Goal: Information Seeking & Learning: Find specific fact

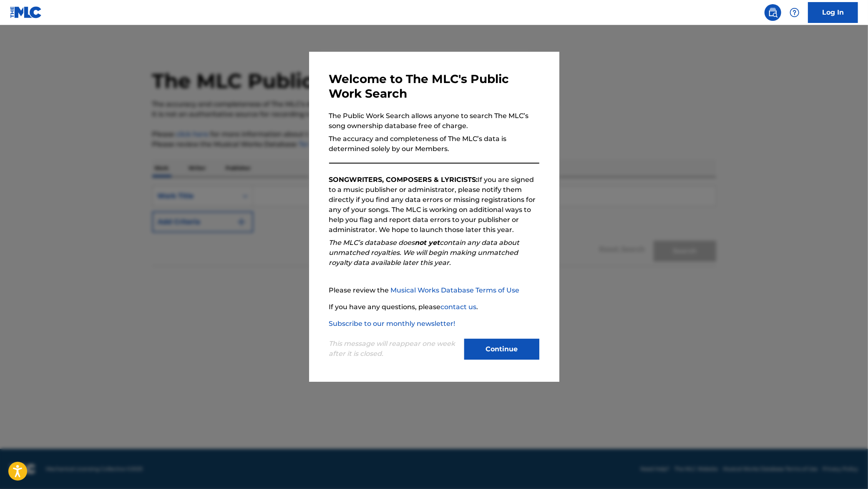
click at [513, 353] on button "Continue" at bounding box center [501, 349] width 75 height 21
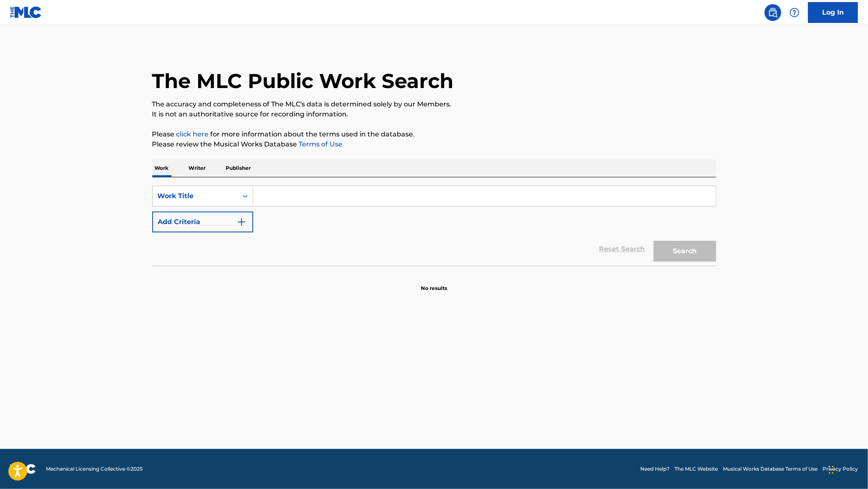
click at [231, 224] on button "Add Criteria" at bounding box center [202, 221] width 101 height 21
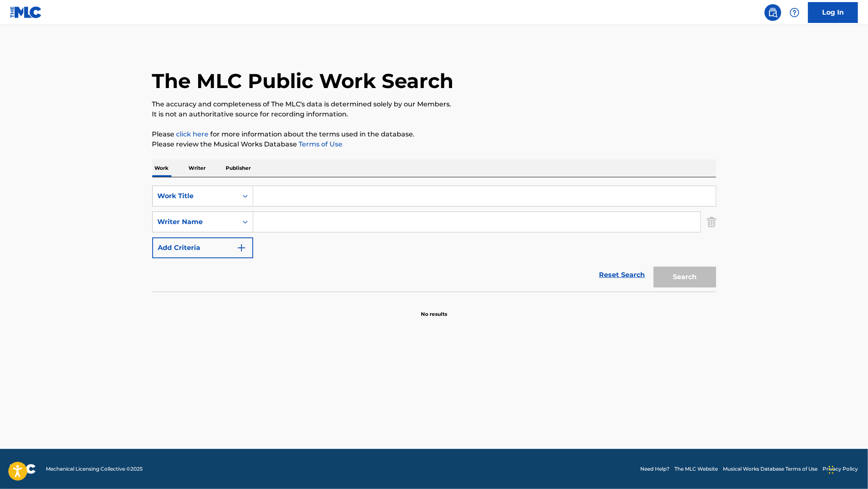
click at [279, 197] on input "Search Form" at bounding box center [484, 196] width 463 height 20
type input "I <3 U SO"
type input "[PERSON_NAME]"
click at [654, 267] on button "Search" at bounding box center [685, 277] width 63 height 21
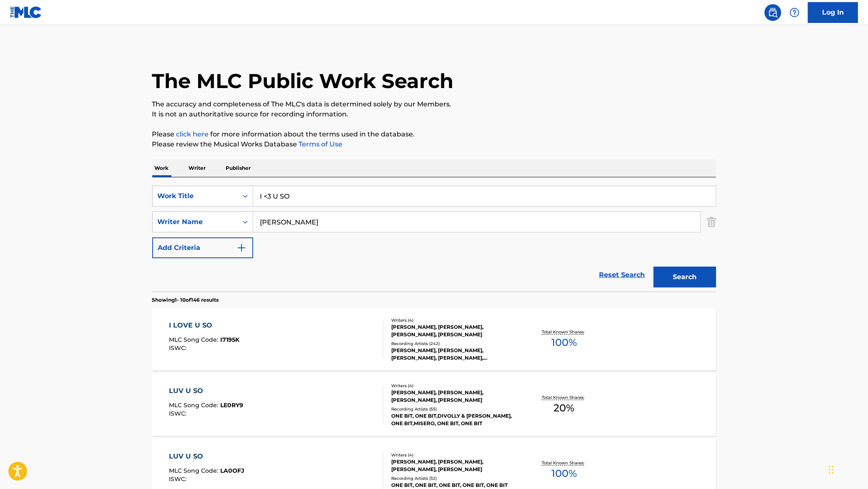
click at [466, 336] on div "[PERSON_NAME], [PERSON_NAME], [PERSON_NAME], [PERSON_NAME]" at bounding box center [454, 330] width 126 height 15
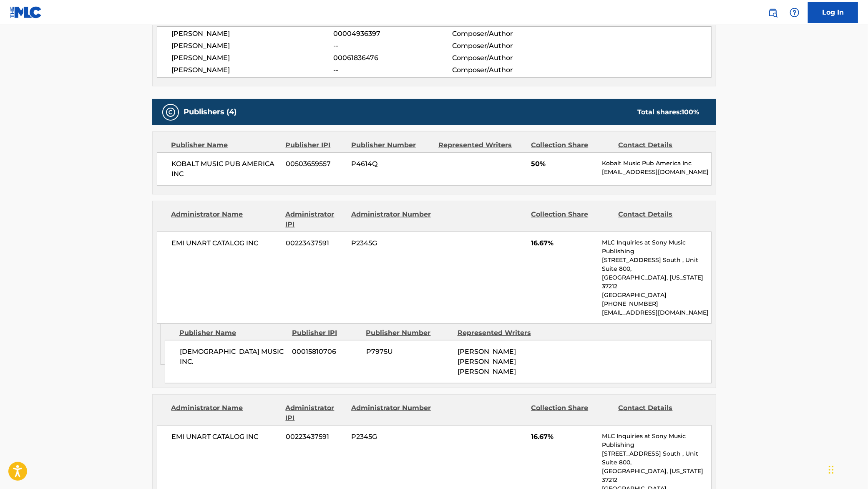
scroll to position [445, 0]
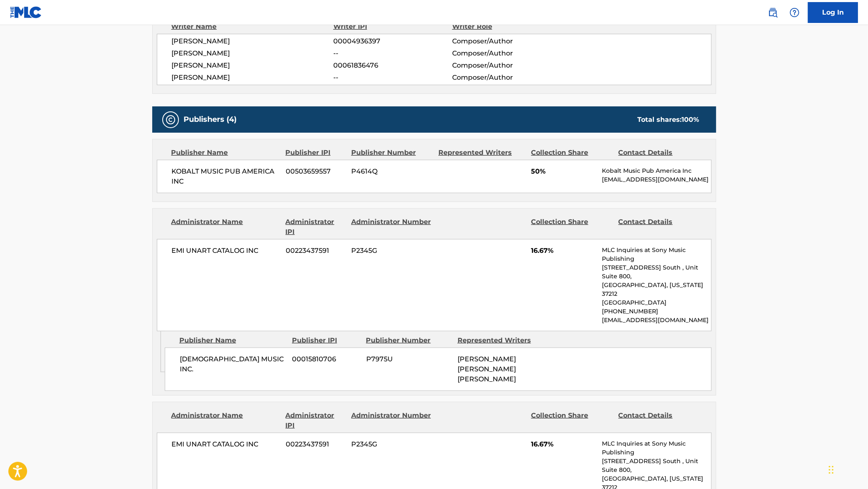
click at [577, 10] on nav "Log In" at bounding box center [434, 12] width 868 height 25
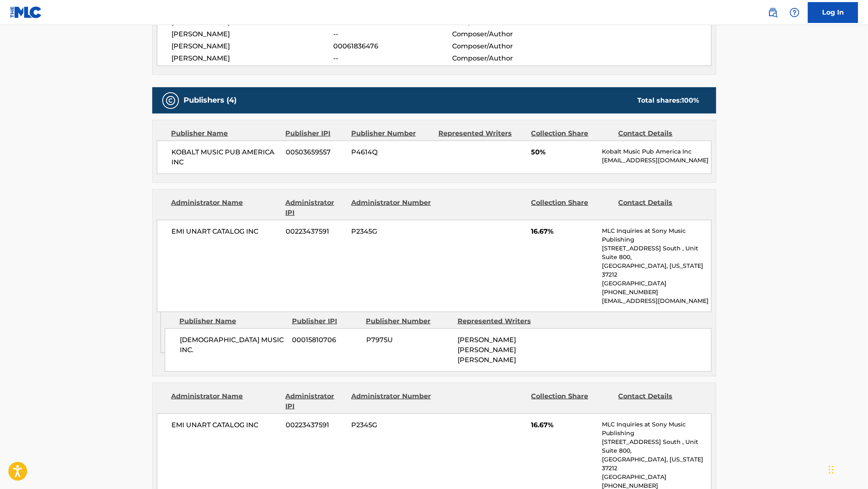
scroll to position [389, 0]
